Goal: Use online tool/utility

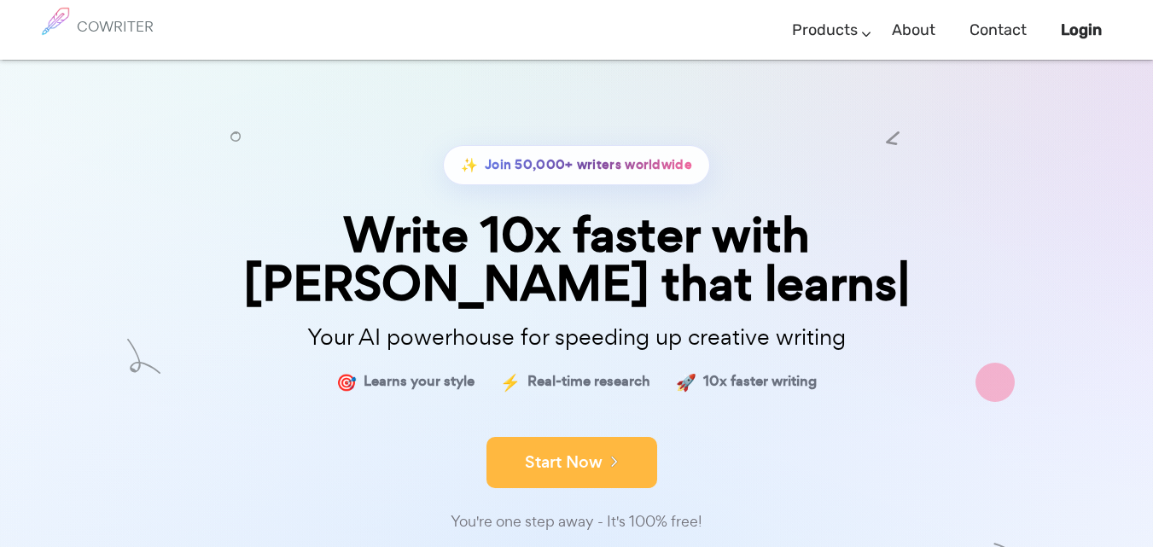
click at [606, 422] on div "Start Now" at bounding box center [576, 447] width 853 height 73
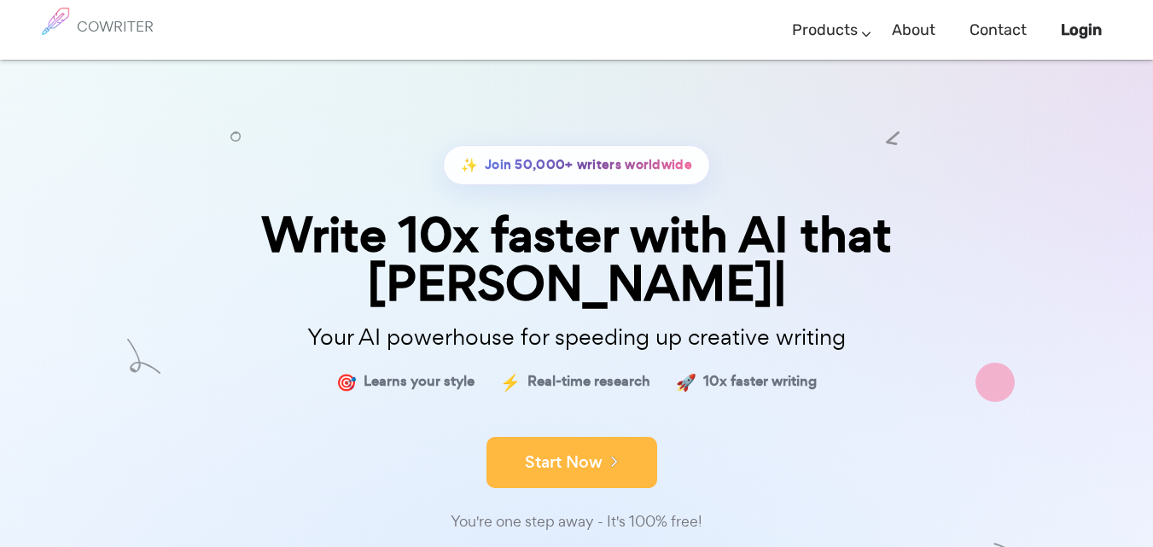
click at [596, 509] on div "You're one step away - It's 100% free!" at bounding box center [576, 521] width 853 height 25
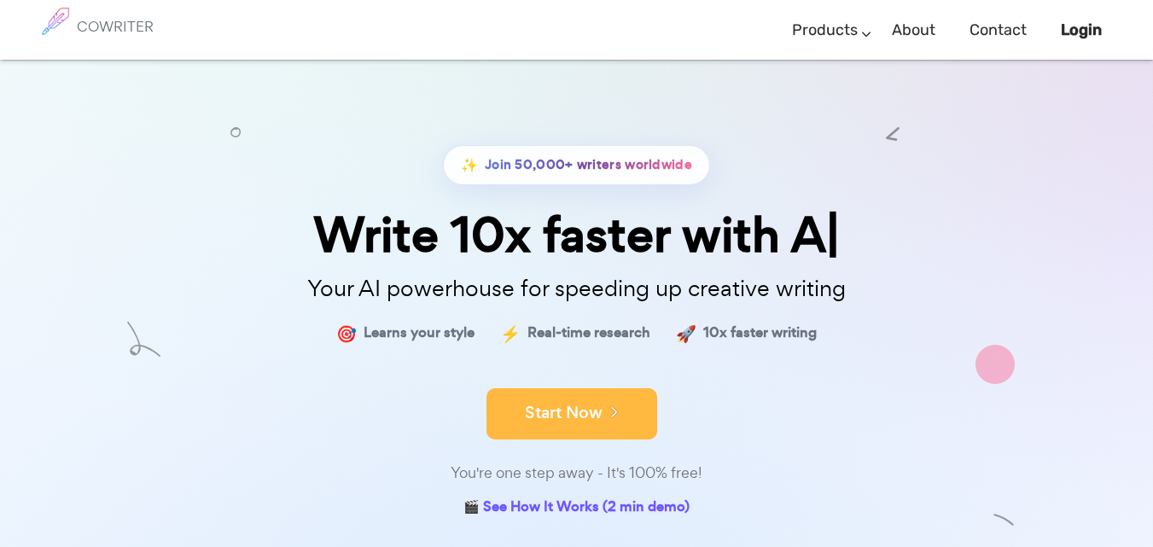
click at [610, 409] on icon at bounding box center [609, 411] width 15 height 19
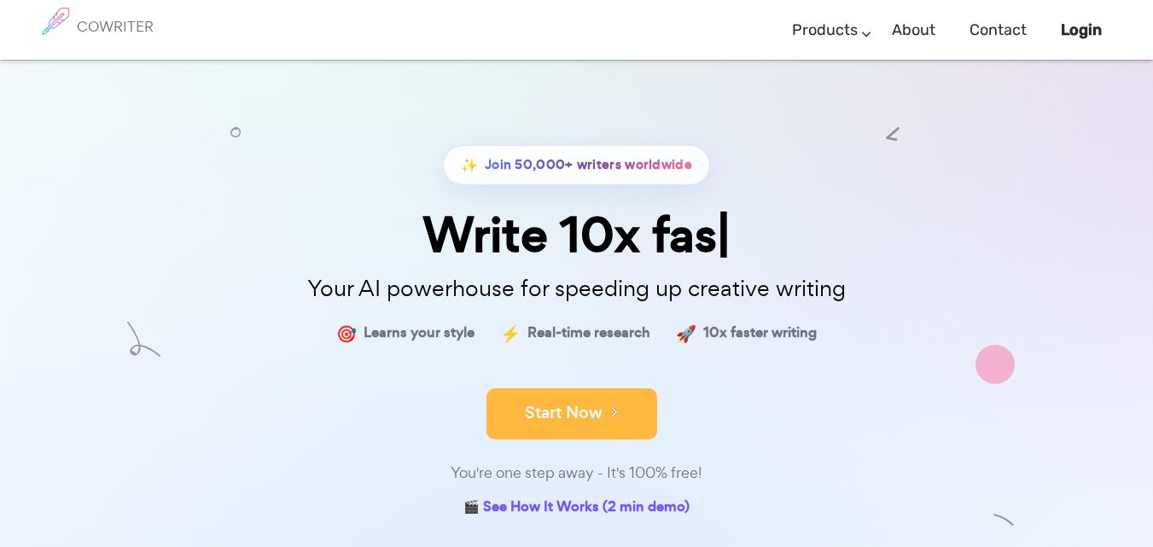
click at [611, 409] on icon at bounding box center [609, 411] width 15 height 19
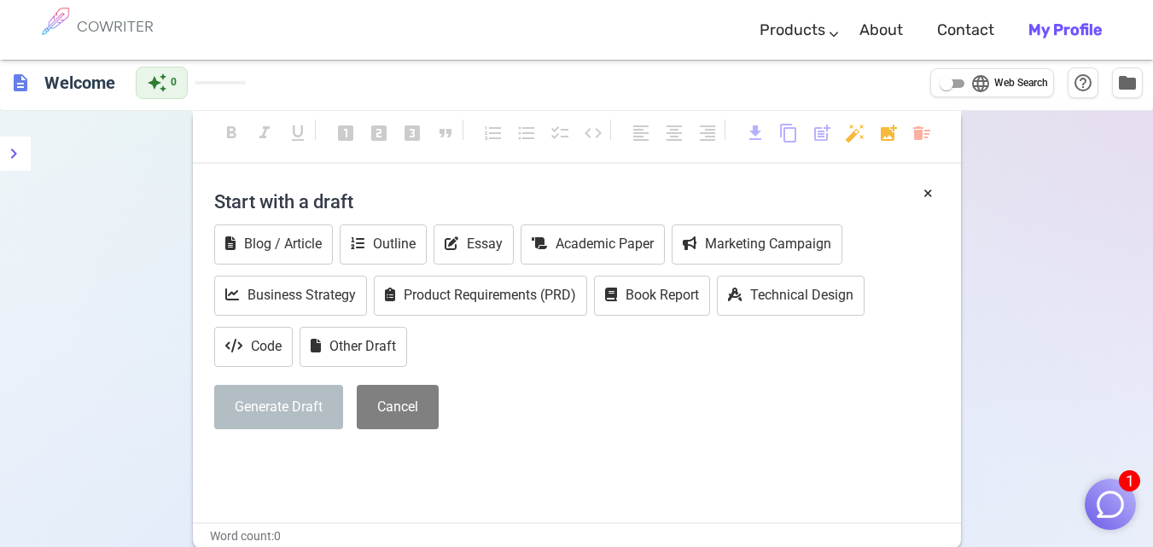
scroll to position [20, 0]
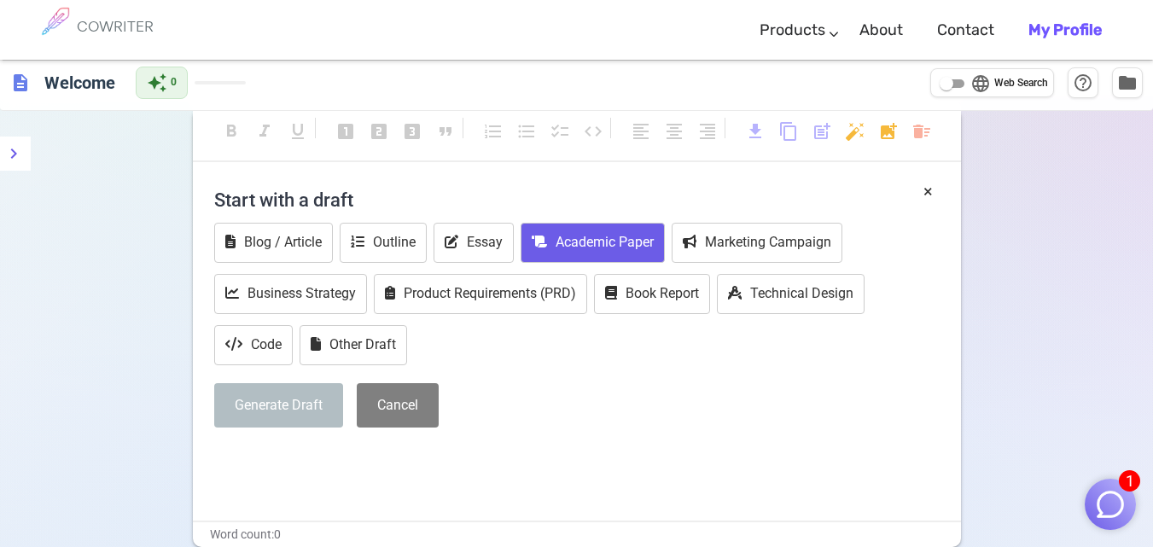
click at [637, 226] on button "Academic Paper" at bounding box center [593, 243] width 144 height 40
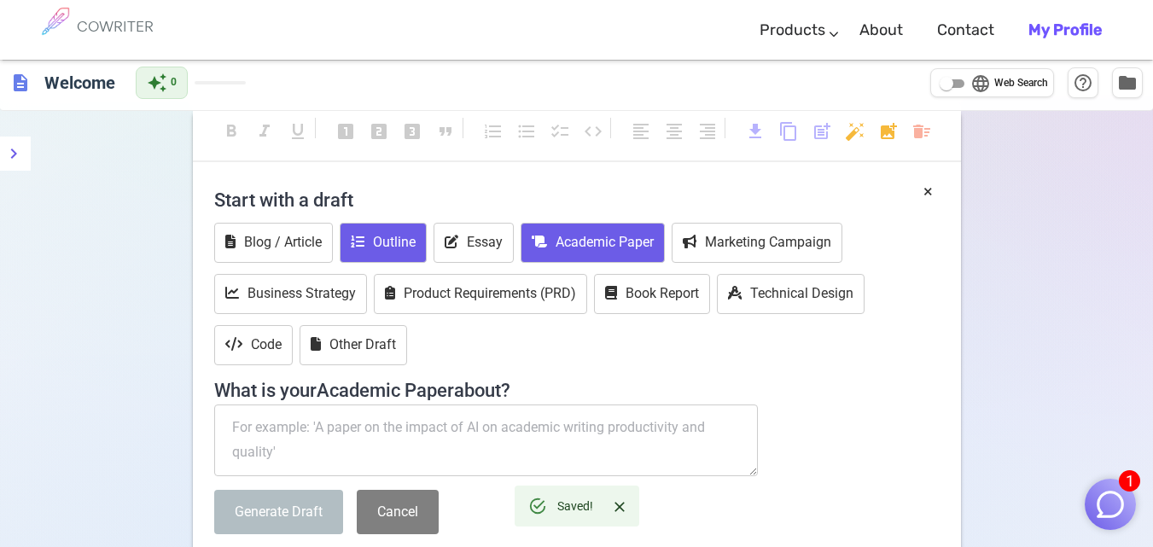
click at [396, 226] on button "Outline" at bounding box center [383, 243] width 87 height 40
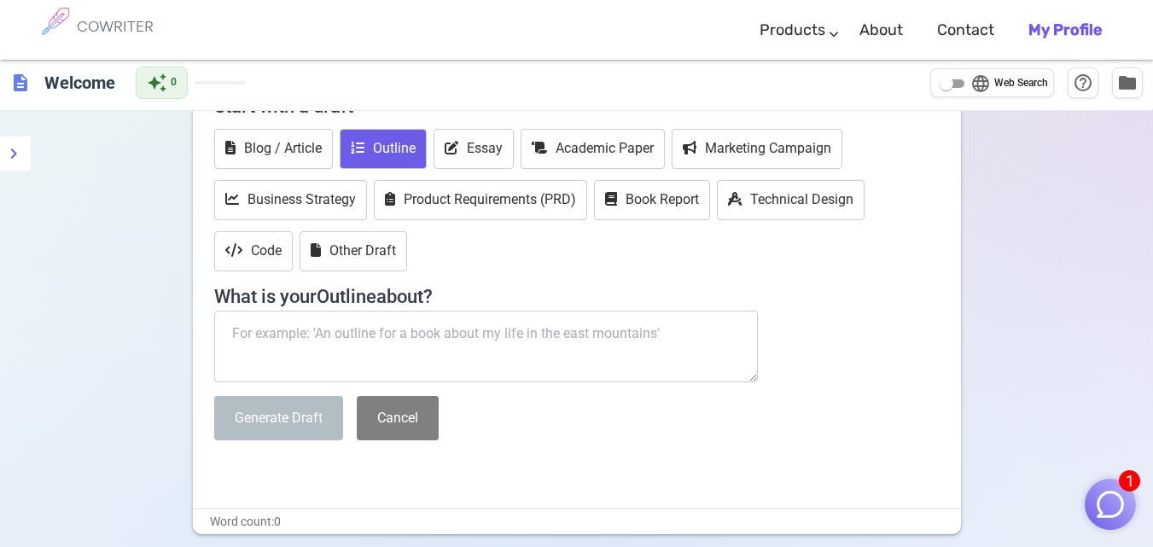
scroll to position [123, 0]
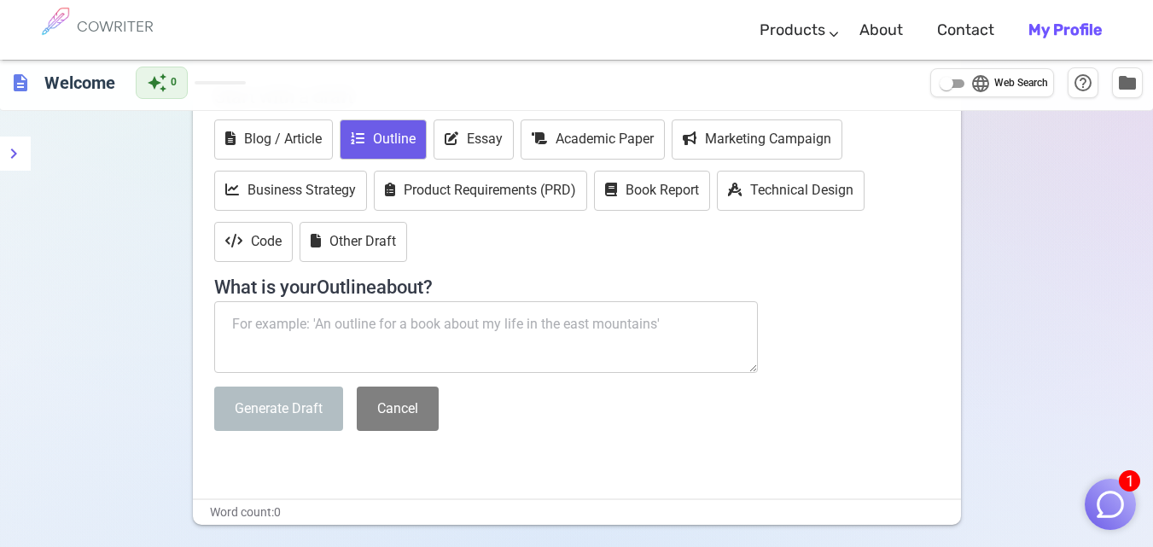
click at [618, 320] on textarea at bounding box center [486, 337] width 544 height 72
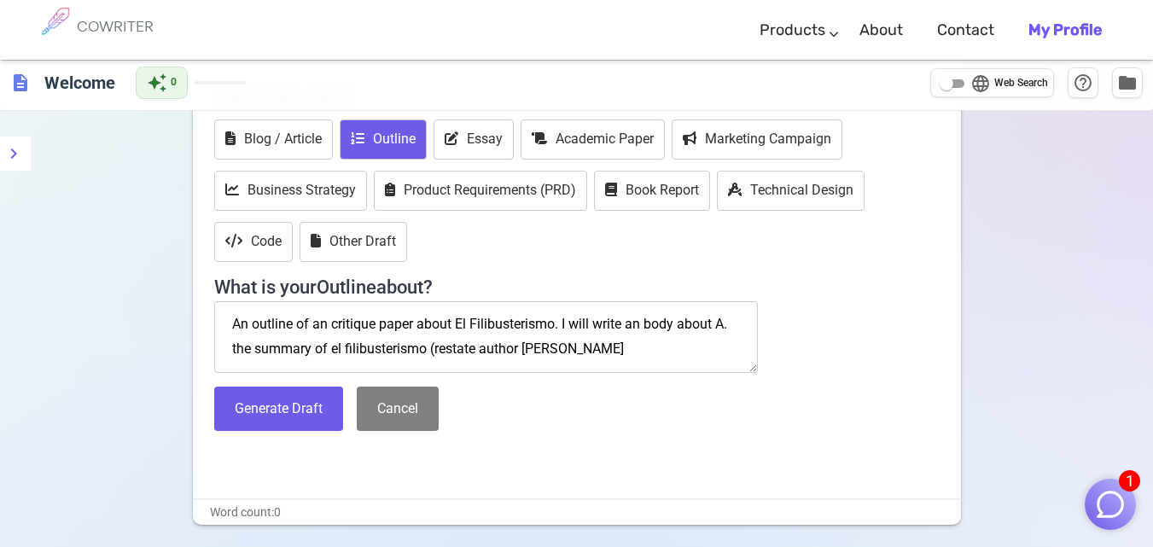
click at [505, 345] on textarea "An outline of an critique paper about El Filibusterismo. I will write an body a…" at bounding box center [486, 337] width 544 height 72
click at [555, 345] on textarea "An outline of an critique paper about El Filibusterismo. I will write an body a…" at bounding box center [486, 337] width 544 height 72
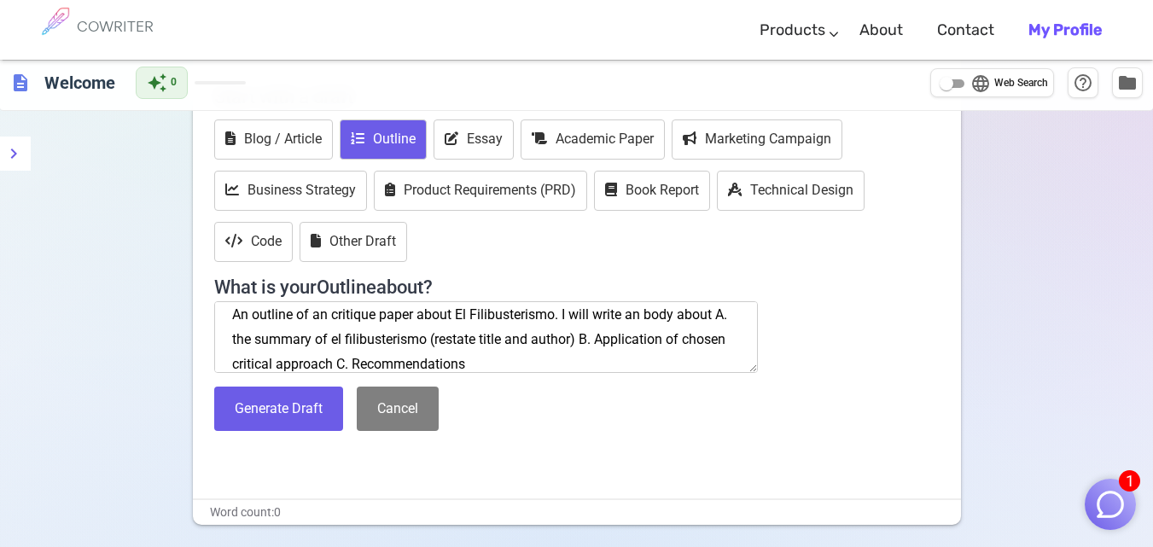
scroll to position [34, 0]
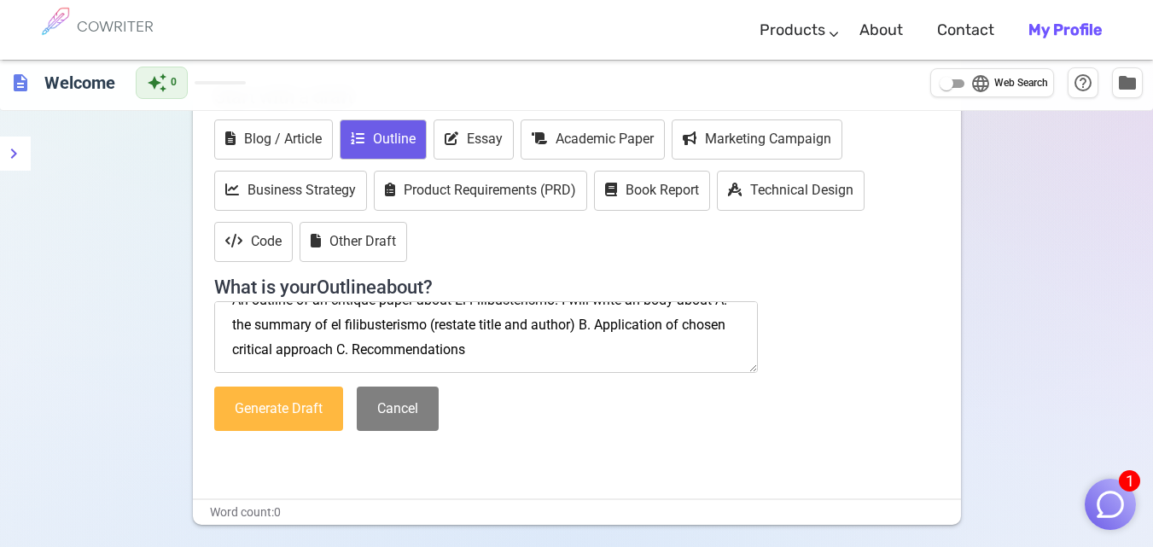
type textarea "An outline of an critique paper about El Filibusterismo. I will write an body a…"
click at [326, 407] on button "Generate Draft" at bounding box center [278, 409] width 129 height 45
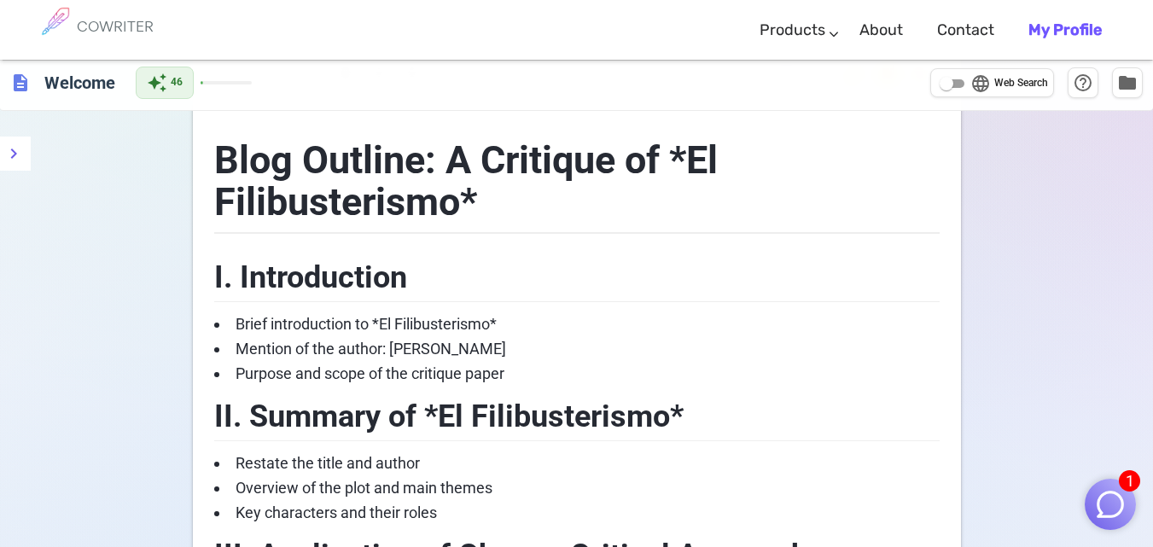
scroll to position [78, 0]
